Goal: Complete application form

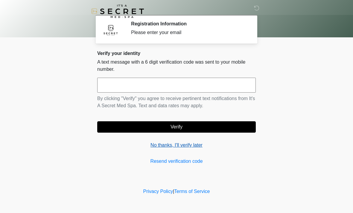
click at [185, 148] on link "No thanks, I'll verify later" at bounding box center [176, 145] width 158 height 7
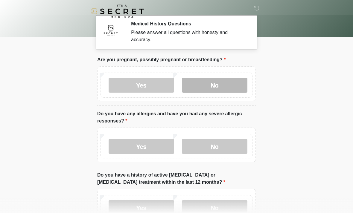
click at [209, 80] on label "No" at bounding box center [214, 85] width 65 height 15
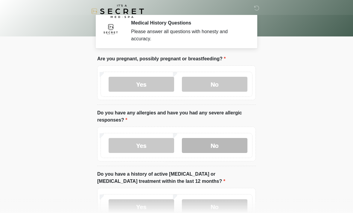
click at [238, 147] on label "No" at bounding box center [214, 145] width 65 height 15
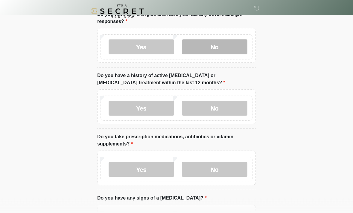
scroll to position [100, 0]
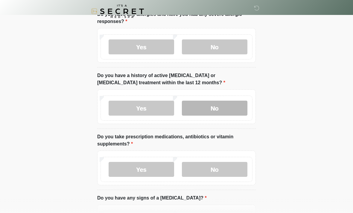
click at [239, 101] on label "No" at bounding box center [214, 108] width 65 height 15
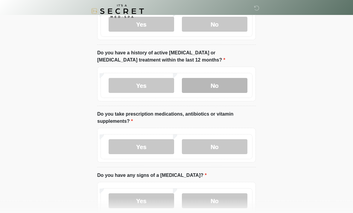
scroll to position [128, 0]
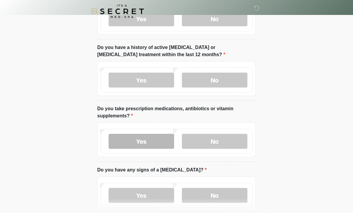
click at [161, 139] on label "Yes" at bounding box center [141, 141] width 65 height 15
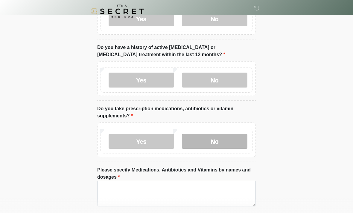
click at [230, 146] on label "No" at bounding box center [214, 141] width 65 height 15
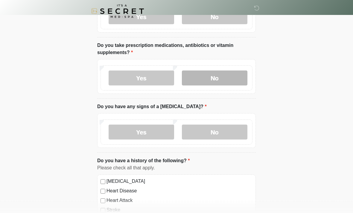
scroll to position [191, 0]
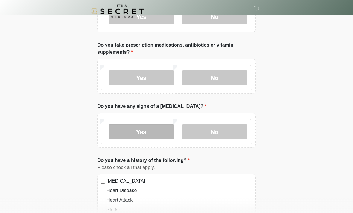
click at [159, 133] on label "Yes" at bounding box center [141, 131] width 65 height 15
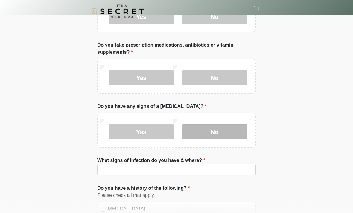
click at [213, 129] on label "No" at bounding box center [214, 131] width 65 height 15
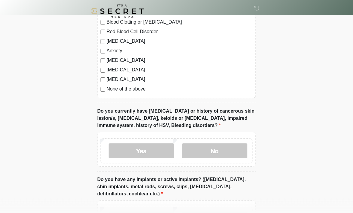
scroll to position [389, 0]
click at [244, 148] on label "No" at bounding box center [214, 151] width 65 height 15
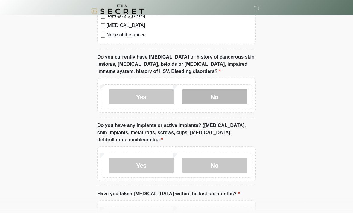
scroll to position [460, 0]
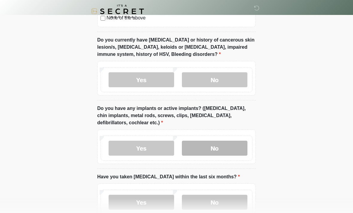
click at [244, 145] on label "No" at bounding box center [214, 148] width 65 height 15
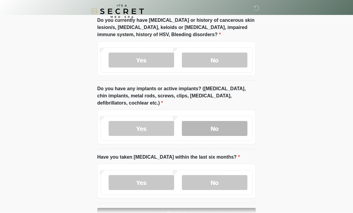
scroll to position [498, 0]
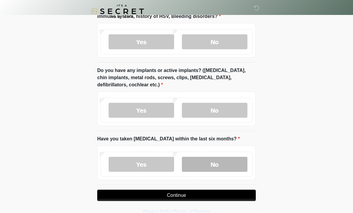
click at [243, 160] on label "No" at bounding box center [214, 164] width 65 height 15
click at [242, 193] on button "Continue" at bounding box center [176, 195] width 158 height 11
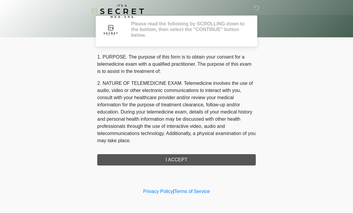
scroll to position [0, 0]
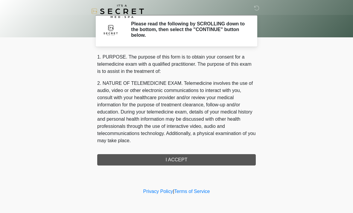
click at [251, 155] on div "1. PURPOSE. The purpose of this form is to obtain your consent for a telemedici…" at bounding box center [176, 110] width 158 height 112
click at [239, 158] on div "1. PURPOSE. The purpose of this form is to obtain your consent for a telemedici…" at bounding box center [176, 110] width 158 height 112
click at [187, 160] on div "1. PURPOSE. The purpose of this form is to obtain your consent for a telemedici…" at bounding box center [176, 110] width 158 height 112
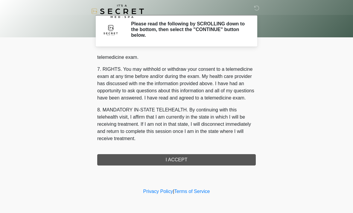
scroll to position [253, 0]
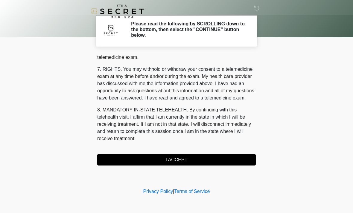
click at [214, 159] on button "I ACCEPT" at bounding box center [176, 159] width 158 height 11
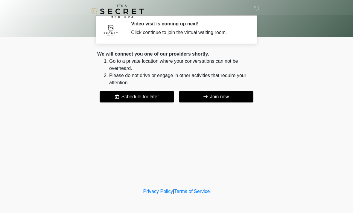
click at [233, 95] on button "Join now" at bounding box center [216, 96] width 74 height 11
